Goal: Task Accomplishment & Management: Manage account settings

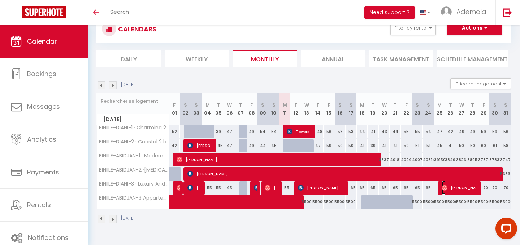
click at [458, 184] on span "[PERSON_NAME]" at bounding box center [459, 188] width 37 height 14
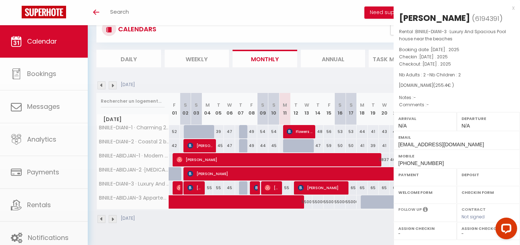
select select "OK"
select select "0"
select select "1"
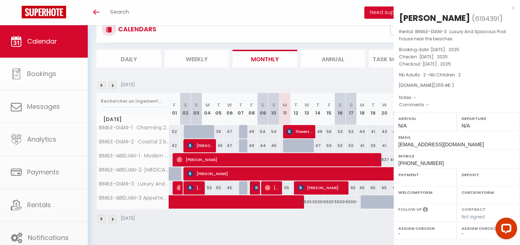
select select
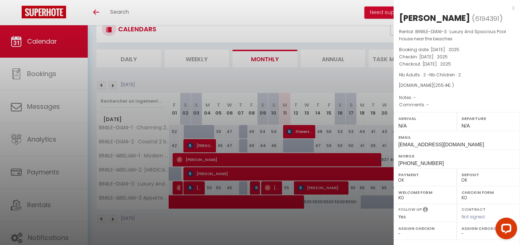
click at [286, 206] on div at bounding box center [260, 122] width 520 height 245
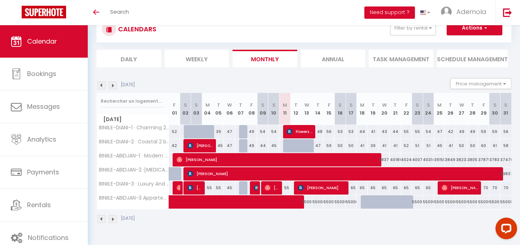
click at [100, 87] on img at bounding box center [101, 86] width 8 height 8
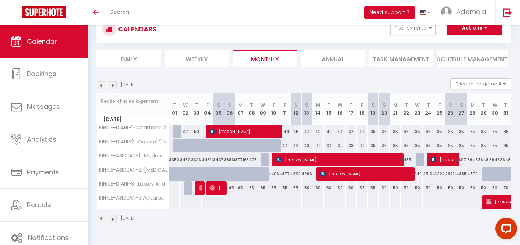
click at [115, 84] on img at bounding box center [113, 86] width 8 height 8
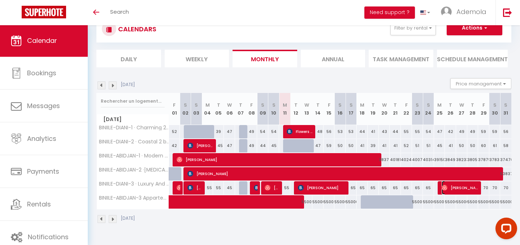
click at [456, 188] on span "[PERSON_NAME]" at bounding box center [459, 188] width 37 height 14
select select "OK"
select select "0"
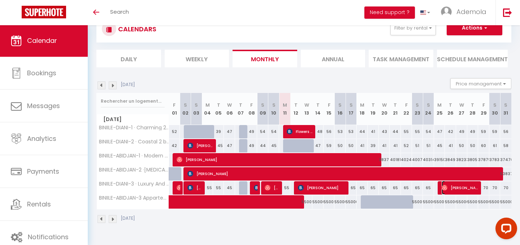
select select "1"
select select
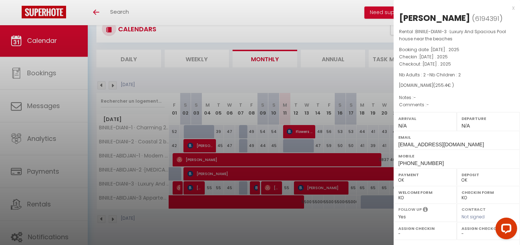
click at [334, 86] on div at bounding box center [260, 122] width 520 height 245
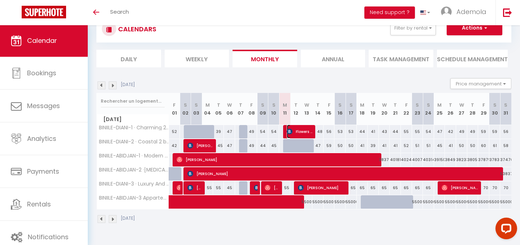
click at [298, 131] on span "Flowers [PERSON_NAME]" at bounding box center [300, 132] width 26 height 14
select select "KO"
select select "25087"
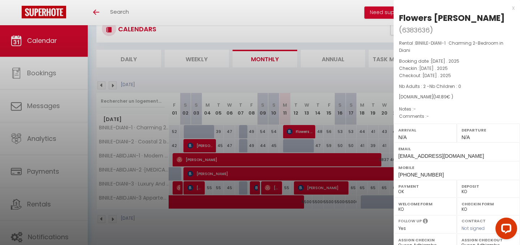
click at [271, 188] on div at bounding box center [260, 122] width 520 height 245
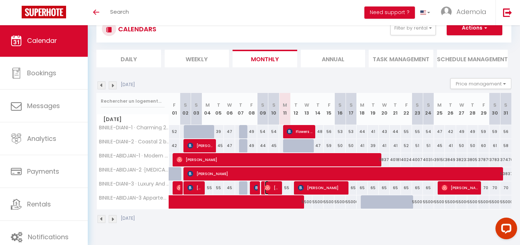
click at [271, 188] on span "[PERSON_NAME]" at bounding box center [272, 188] width 15 height 14
select select "OK"
select select
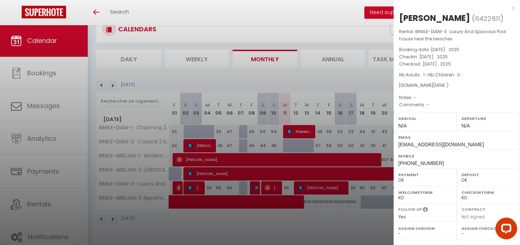
click at [314, 215] on div at bounding box center [260, 122] width 520 height 245
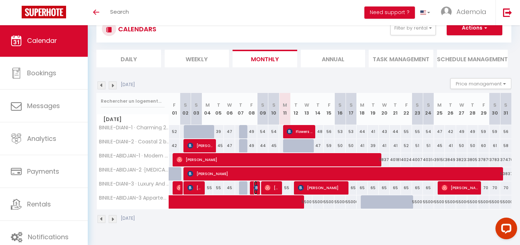
click at [254, 188] on img at bounding box center [257, 188] width 6 height 6
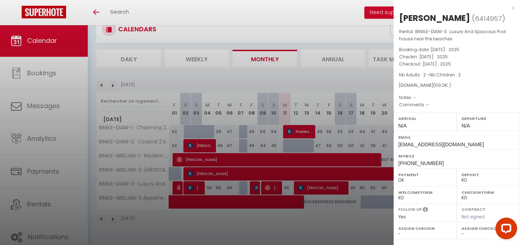
click at [273, 187] on div at bounding box center [260, 122] width 520 height 245
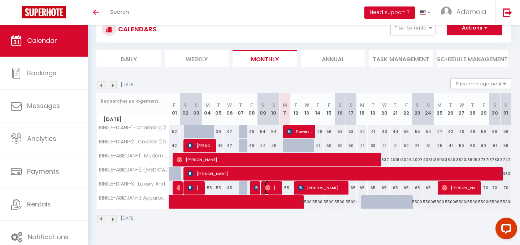
click at [273, 187] on span "[PERSON_NAME]" at bounding box center [272, 188] width 15 height 14
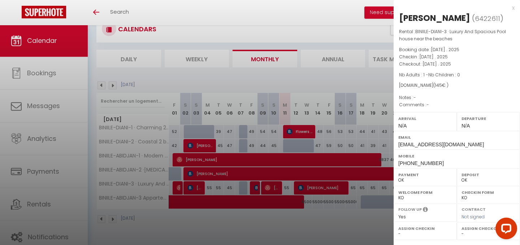
click at [282, 231] on div at bounding box center [260, 122] width 520 height 245
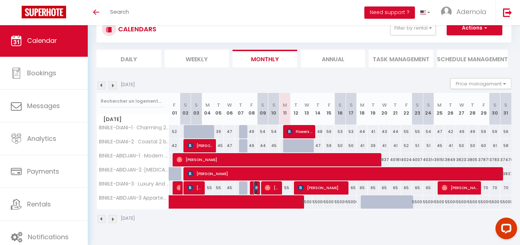
click at [255, 191] on img at bounding box center [257, 188] width 6 height 6
select select "KO"
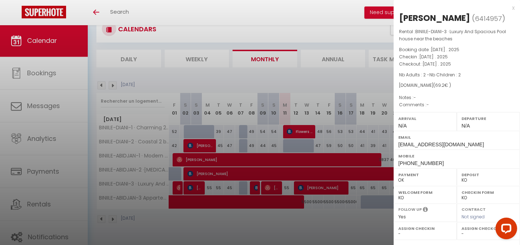
click at [245, 215] on div at bounding box center [260, 122] width 520 height 245
